Goal: Task Accomplishment & Management: Complete application form

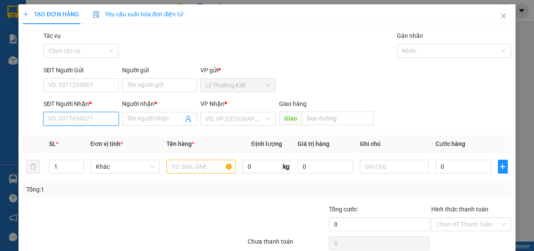
click at [80, 114] on input "SĐT Người Nhận *" at bounding box center [80, 119] width 75 height 14
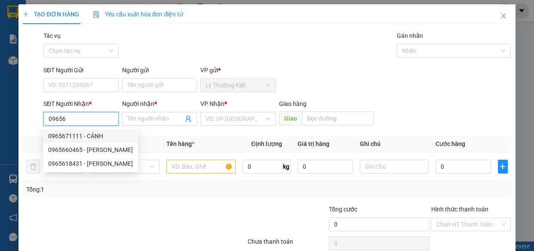
click at [70, 139] on div "0965671111 - CẢNH" at bounding box center [90, 135] width 85 height 9
type input "0965671111"
type input "CẢNH"
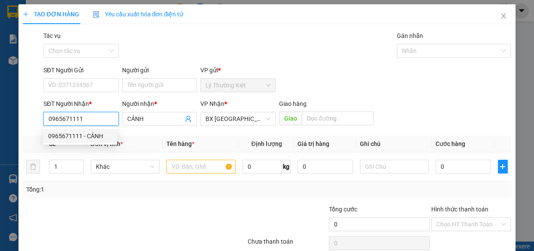
type input "50.000"
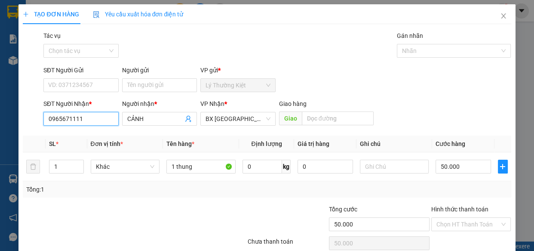
click at [83, 122] on input "0965671111" at bounding box center [80, 119] width 75 height 14
click at [77, 136] on div "0965601952 - A MAY" at bounding box center [80, 135] width 64 height 9
type input "0965601952"
type input "A MAY"
type input "30.000"
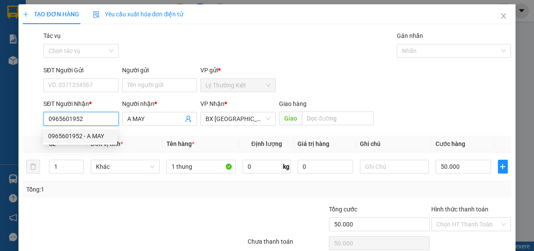
type input "30.000"
type input "0965601952"
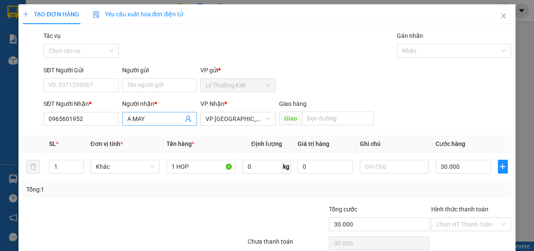
click at [150, 121] on input "A MAY" at bounding box center [155, 118] width 56 height 9
type input "y"
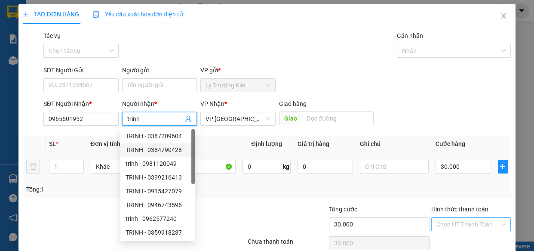
scroll to position [37, 0]
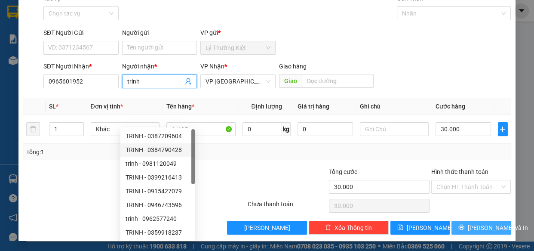
type input "trinh"
click at [471, 233] on button "[PERSON_NAME] và In" at bounding box center [481, 228] width 59 height 14
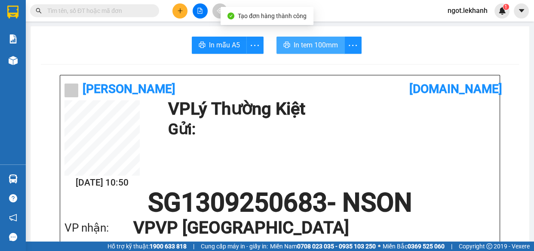
click at [323, 42] on span "In tem 100mm" at bounding box center [316, 45] width 44 height 11
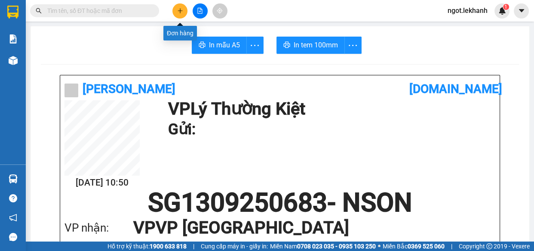
click at [177, 9] on icon "plus" at bounding box center [180, 11] width 6 height 6
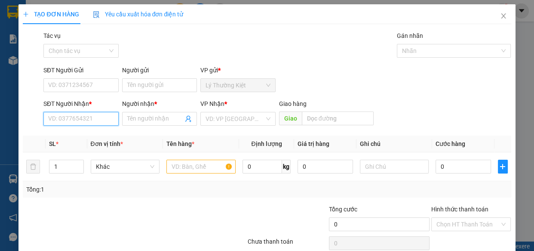
click at [94, 118] on input "SĐT Người Nhận *" at bounding box center [80, 119] width 75 height 14
type input "0"
click at [84, 82] on input "SĐT Người Gửi" at bounding box center [80, 85] width 75 height 14
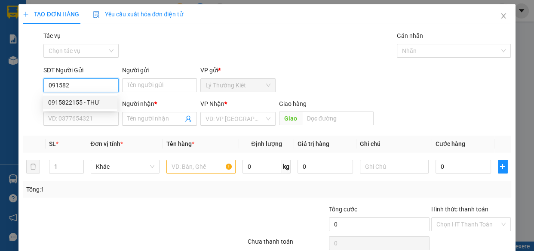
click at [90, 105] on div "0915822155 - THƯ" at bounding box center [80, 102] width 64 height 9
type input "0915822155"
type input "THƯ"
type input "0782993909"
type input "hồng"
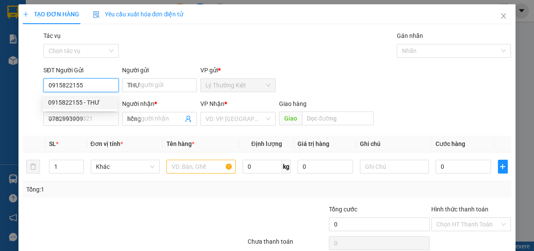
type input "60.000"
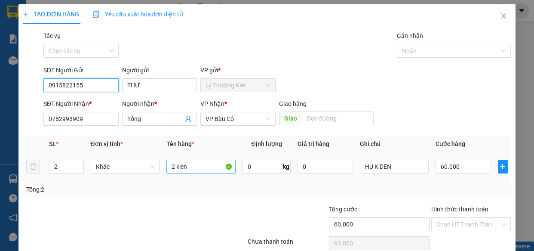
type input "0915822155"
click at [176, 164] on input "2 kien" at bounding box center [201, 167] width 69 height 14
type input "1 kien"
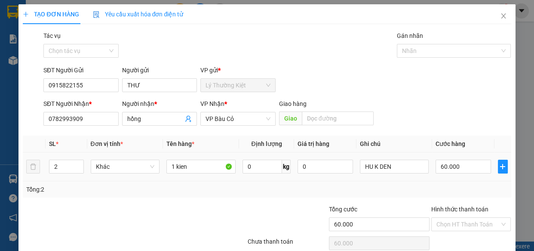
click at [77, 173] on div "2" at bounding box center [66, 166] width 34 height 17
type input "1"
click at [80, 167] on span "down" at bounding box center [79, 169] width 5 height 5
click at [469, 160] on input "60.000" at bounding box center [464, 167] width 56 height 14
type input "4"
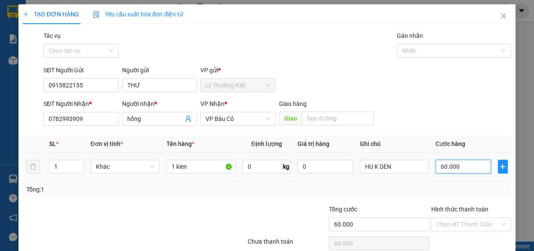
type input "4"
type input "40"
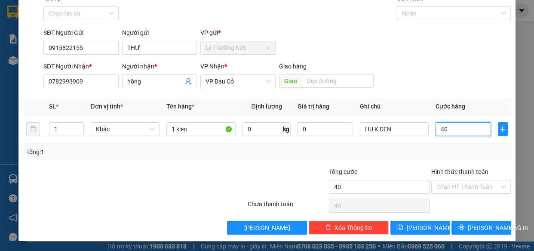
type input "40"
type input "40.000"
click at [481, 193] on div "Hình thức thanh toán Chọn HT Thanh Toán" at bounding box center [472, 182] width 80 height 30
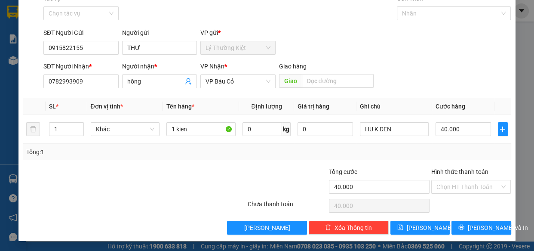
click at [480, 201] on div "Chọn HT Thanh Toán" at bounding box center [472, 205] width 82 height 17
click at [480, 193] on div "Hình thức thanh toán Chọn HT Thanh Toán" at bounding box center [472, 182] width 80 height 30
click at [484, 182] on input "Hình thức thanh toán" at bounding box center [469, 186] width 64 height 13
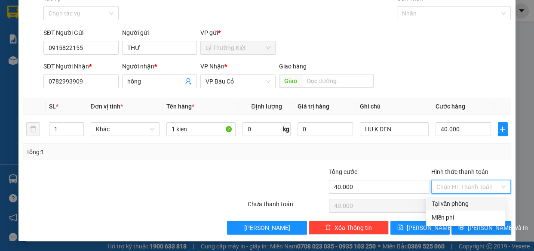
click at [485, 199] on div "Tại văn phòng" at bounding box center [465, 204] width 79 height 14
type input "0"
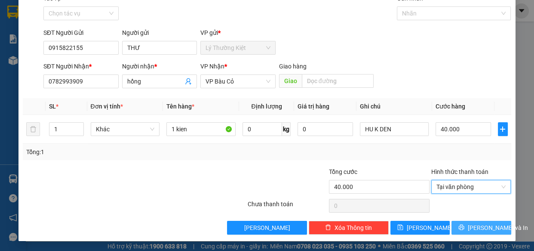
click at [474, 231] on span "[PERSON_NAME] và In" at bounding box center [498, 227] width 60 height 9
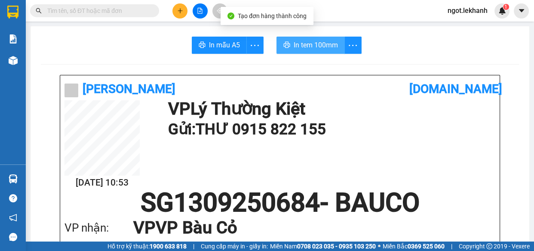
click at [299, 40] on span "In tem 100mm" at bounding box center [316, 45] width 44 height 11
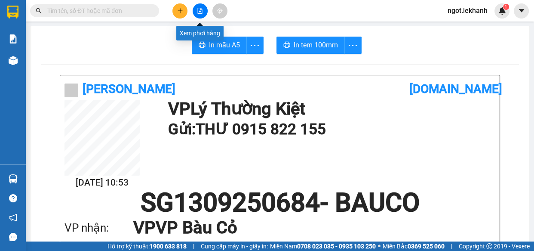
click at [180, 8] on icon "plus" at bounding box center [180, 11] width 6 height 6
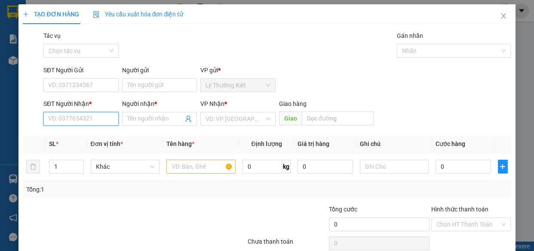
click at [112, 124] on input "SĐT Người Nhận *" at bounding box center [80, 119] width 75 height 14
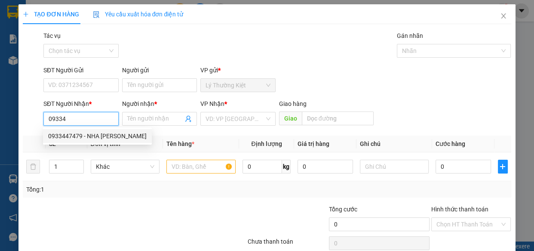
click at [79, 137] on div "0933447479 - NHA [PERSON_NAME]" at bounding box center [97, 135] width 99 height 9
type input "0933447479"
type input "NHA KHOA [PERSON_NAME]"
type input "30.000"
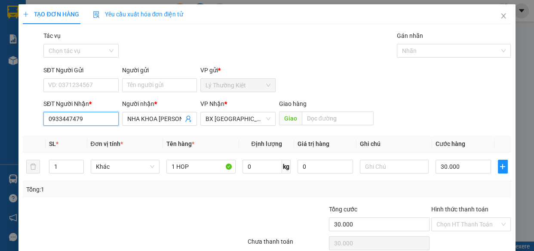
scroll to position [37, 0]
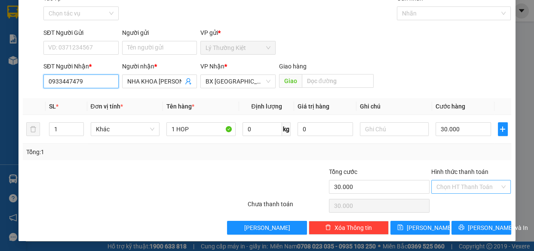
type input "0933447479"
click at [478, 184] on input "Hình thức thanh toán" at bounding box center [469, 186] width 64 height 13
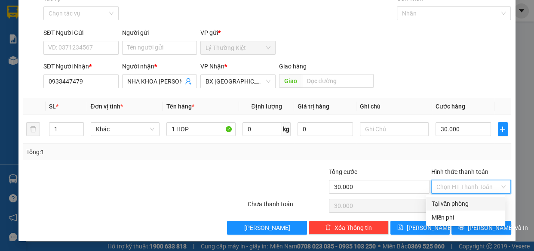
click at [482, 202] on div "Tại văn phòng" at bounding box center [466, 203] width 69 height 9
type input "0"
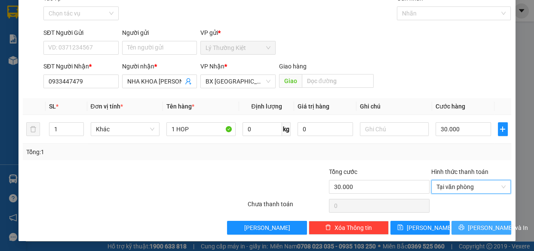
click at [488, 231] on div "TẠO ĐƠN HÀNG Yêu cầu xuất hóa đơn điện tử Transit Pickup Surcharge Ids Transit …" at bounding box center [267, 104] width 497 height 274
drag, startPoint x: 487, startPoint y: 226, endPoint x: 475, endPoint y: 205, distance: 24.5
click at [487, 225] on span "[PERSON_NAME] và In" at bounding box center [498, 227] width 60 height 9
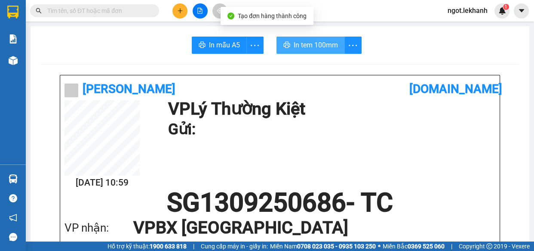
click at [314, 46] on span "In tem 100mm" at bounding box center [316, 45] width 44 height 11
